Goal: Transaction & Acquisition: Purchase product/service

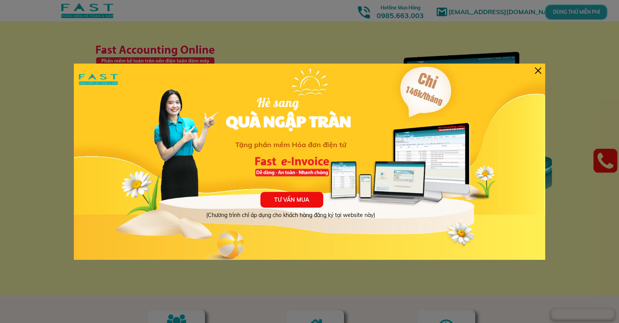
click at [541, 68] on div at bounding box center [538, 71] width 6 height 6
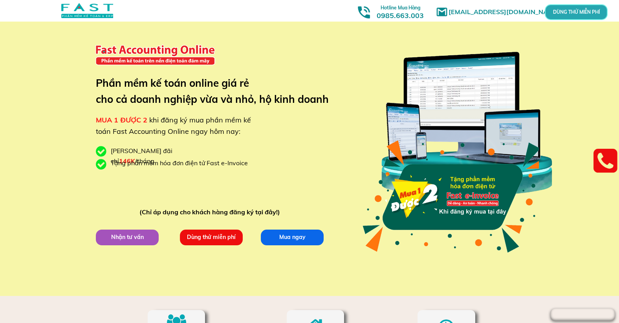
click at [304, 244] on p "Mua ngay" at bounding box center [292, 237] width 64 height 16
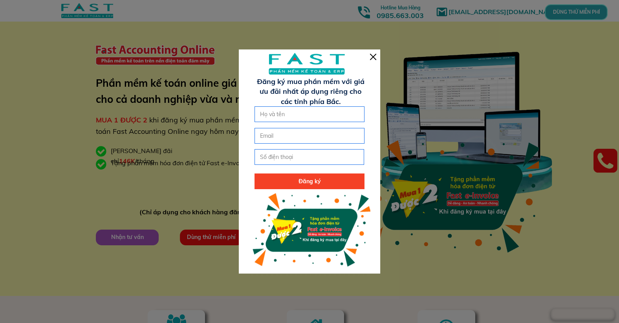
click at [372, 54] on div at bounding box center [373, 57] width 6 height 6
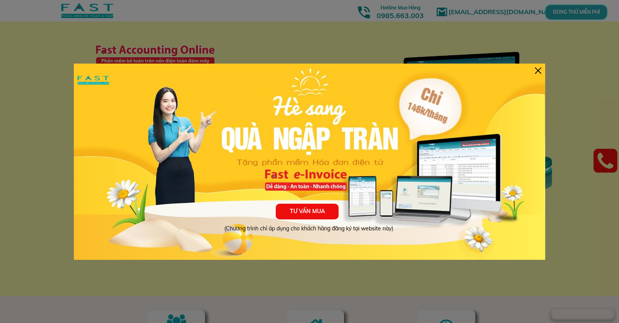
click at [540, 69] on div at bounding box center [538, 71] width 6 height 6
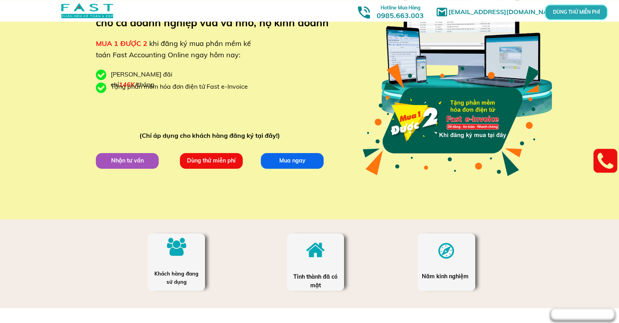
scroll to position [224, 0]
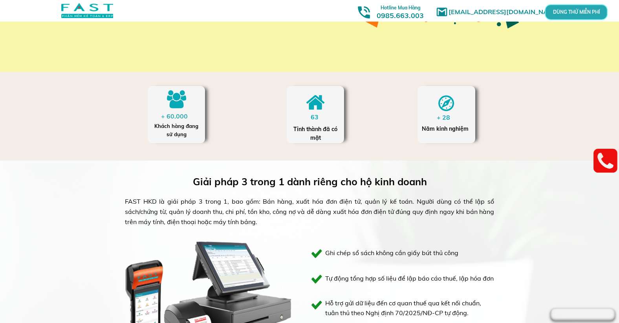
click at [309, 124] on div at bounding box center [315, 114] width 57 height 57
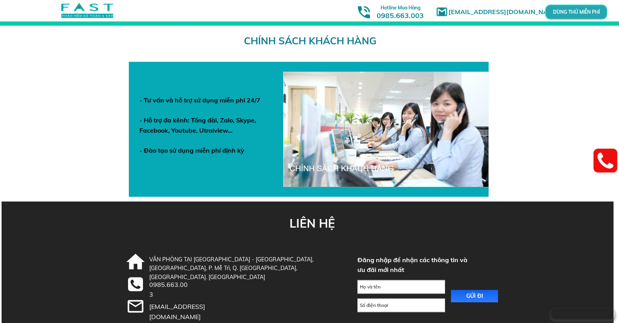
scroll to position [2752, 0]
